Goal: Transaction & Acquisition: Obtain resource

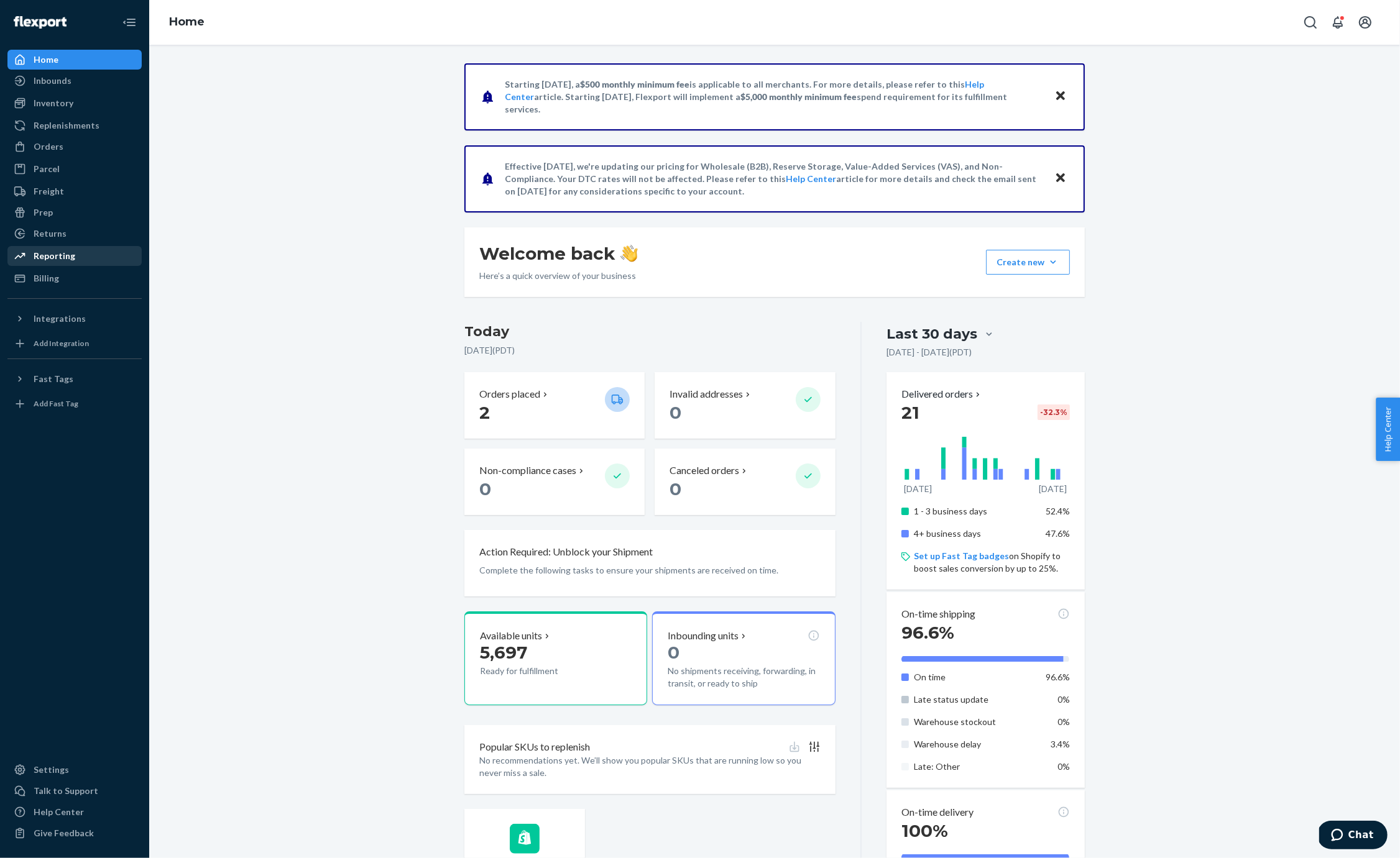
click at [60, 256] on div "Reporting" at bounding box center [55, 257] width 42 height 13
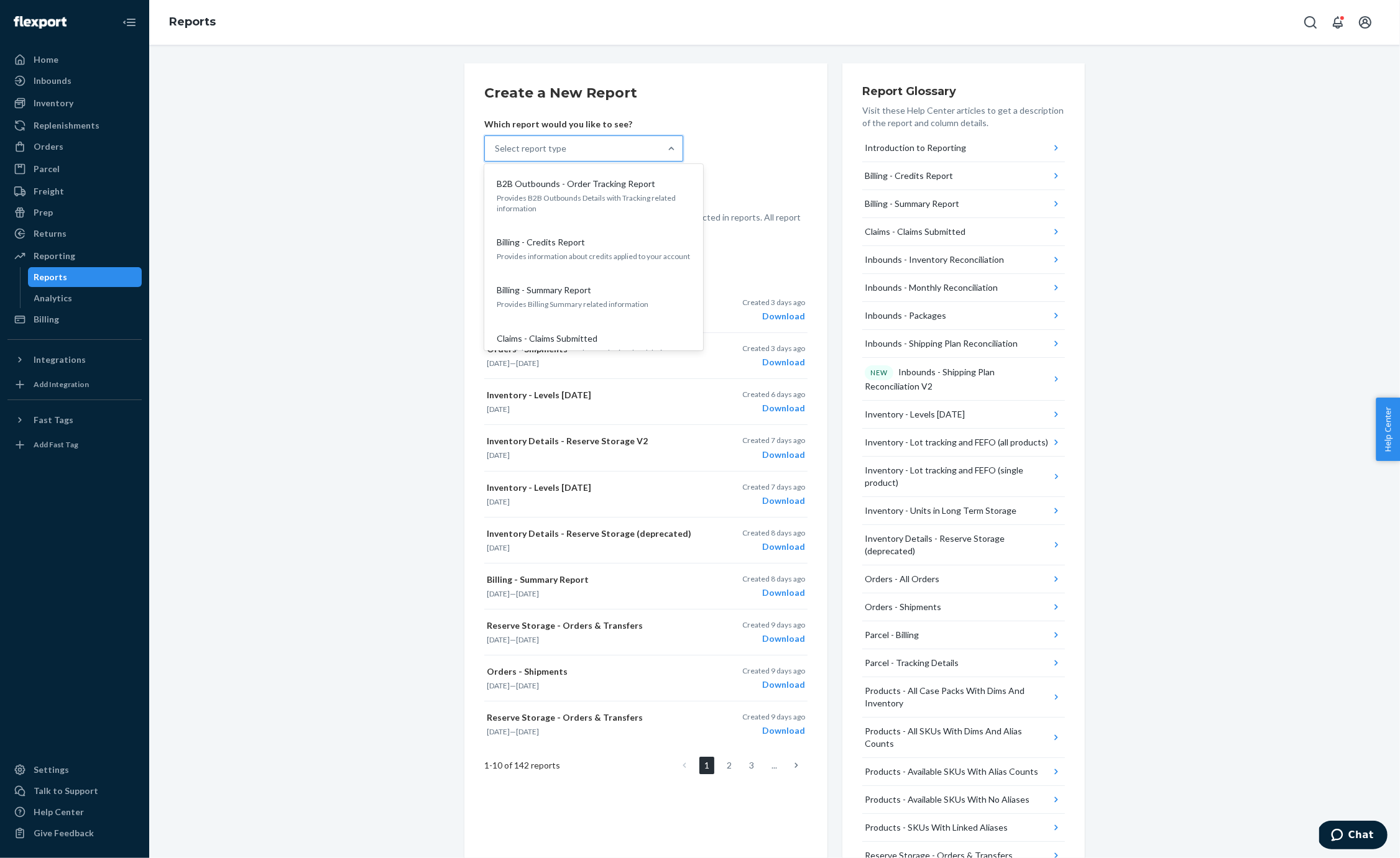
click at [570, 145] on div "Select report type" at bounding box center [573, 148] width 176 height 25
click at [496, 145] on input "option B2B Outbounds - Order Tracking Report focused, 1 of 26. 26 results avail…" at bounding box center [495, 148] width 1 height 13
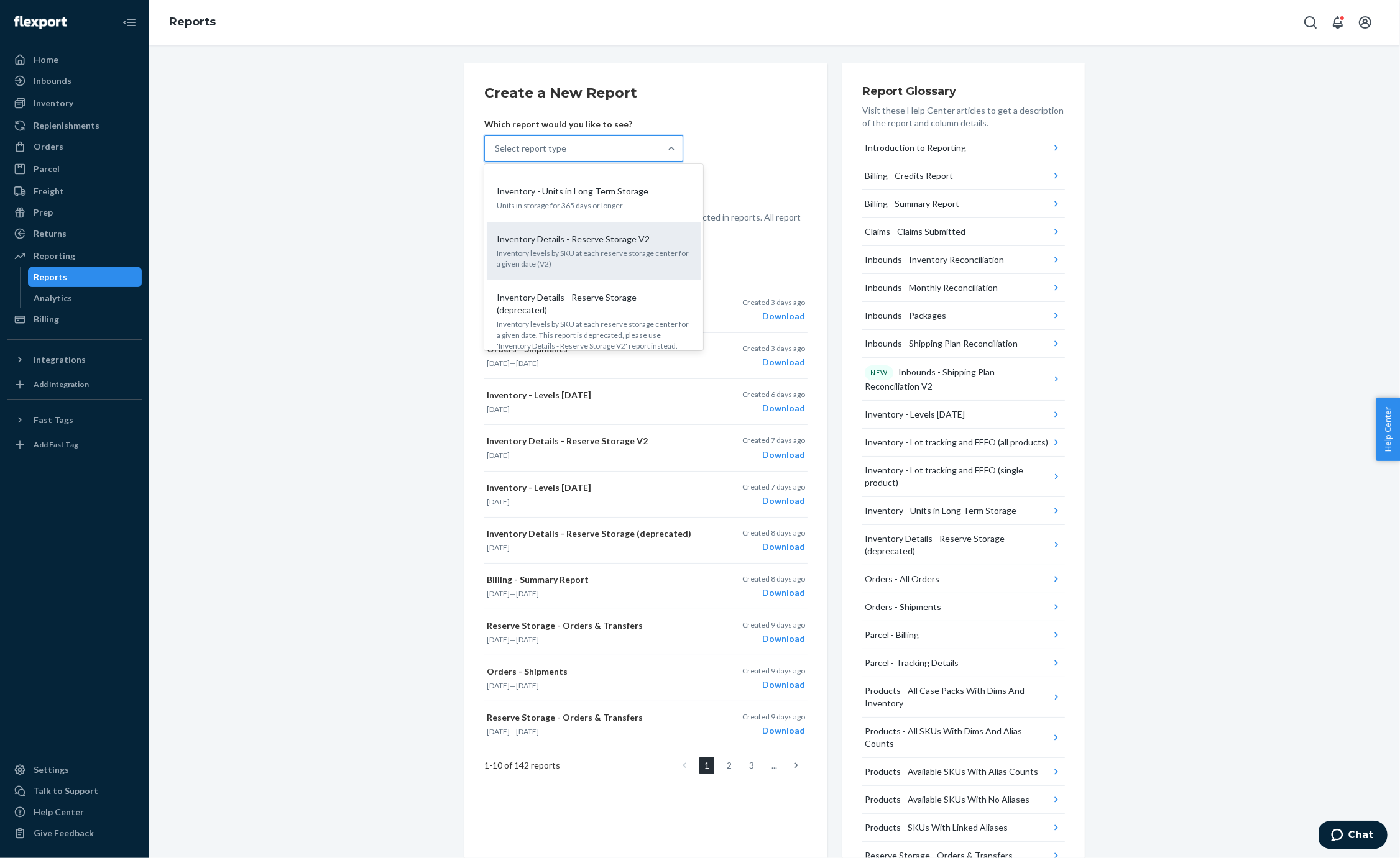
click at [608, 247] on p "Inventory levels by SKU at each reserve storage center for a given date (V2)" at bounding box center [593, 257] width 194 height 21
click at [496, 155] on input "option Inventory Details - Reserve Storage V2 focused, 12 of 26. 26 results ava…" at bounding box center [495, 148] width 1 height 13
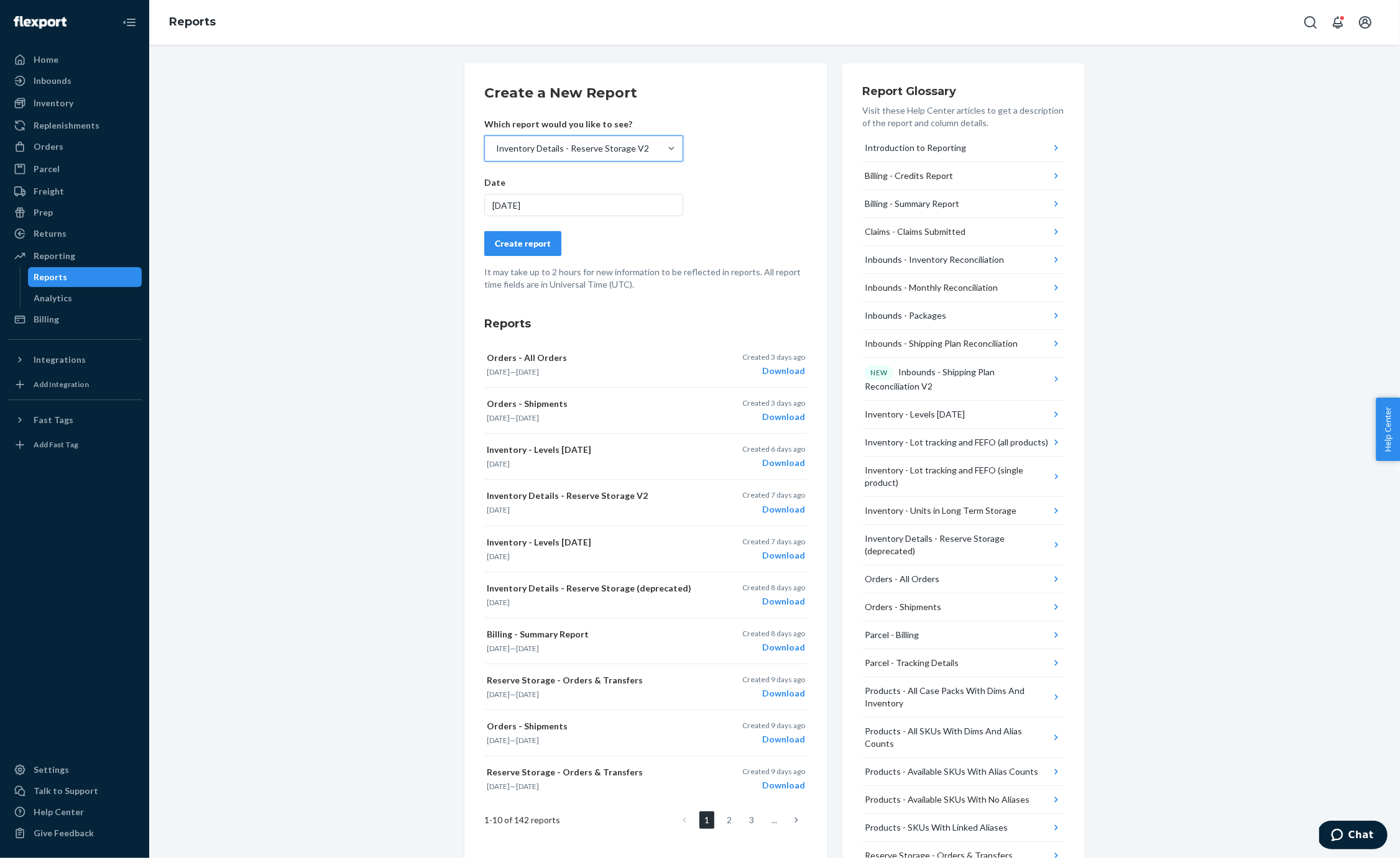
click at [513, 238] on div "Create report" at bounding box center [522, 244] width 56 height 13
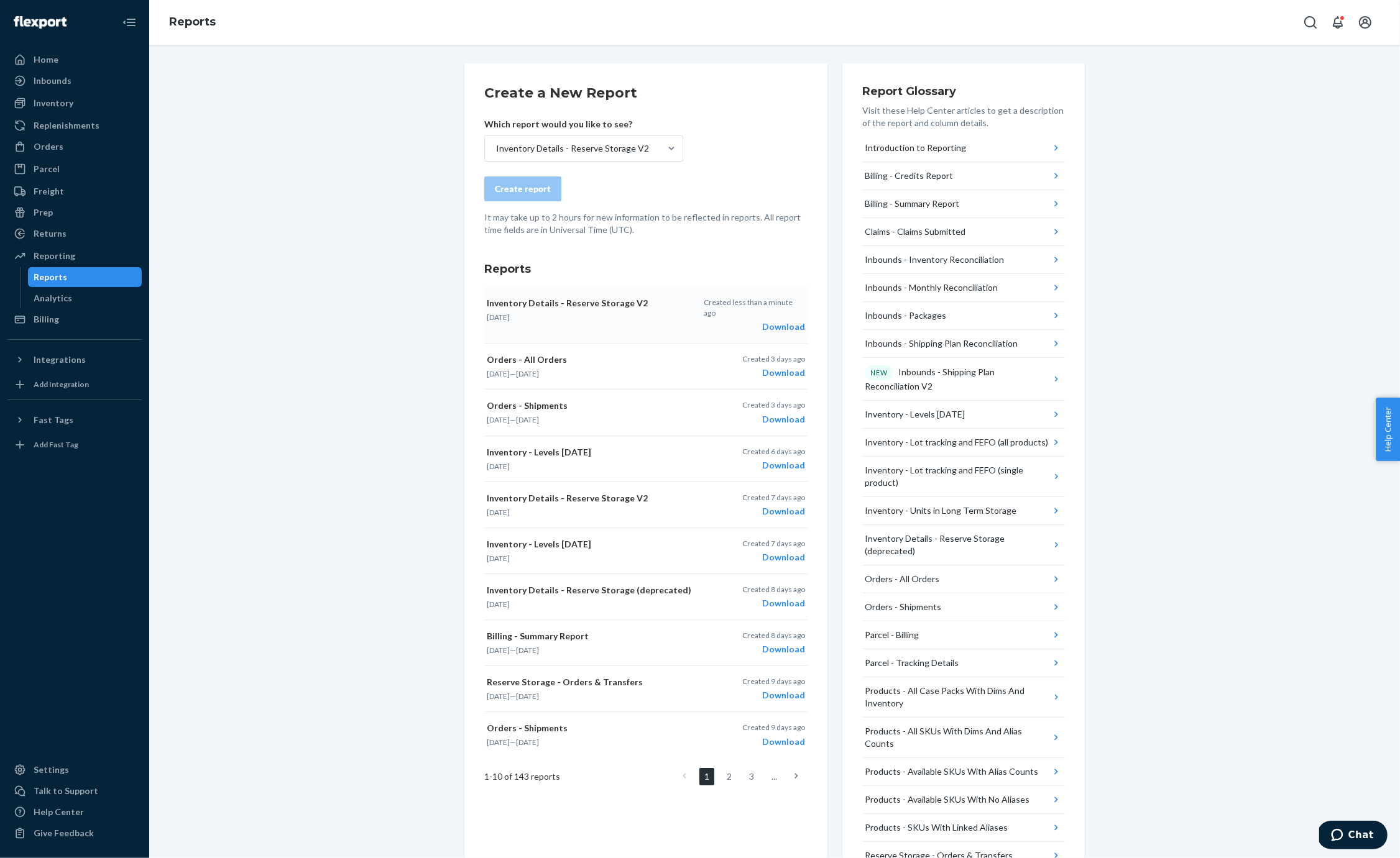
click at [797, 320] on div "Download" at bounding box center [754, 327] width 101 height 13
